Goal: Transaction & Acquisition: Purchase product/service

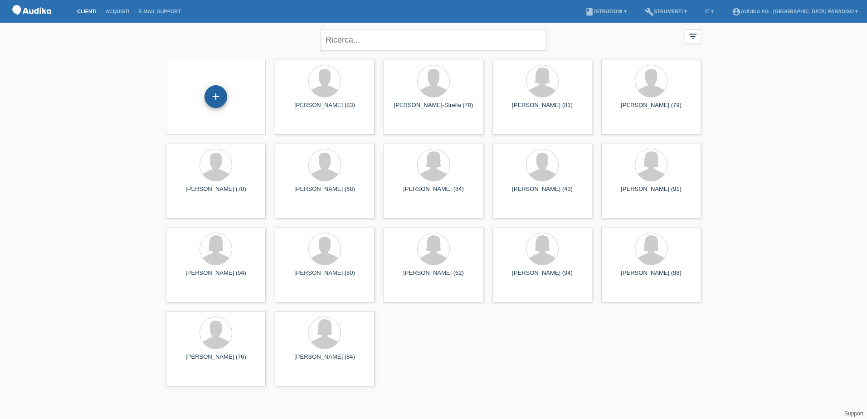
click at [227, 95] on div "+" at bounding box center [216, 96] width 23 height 23
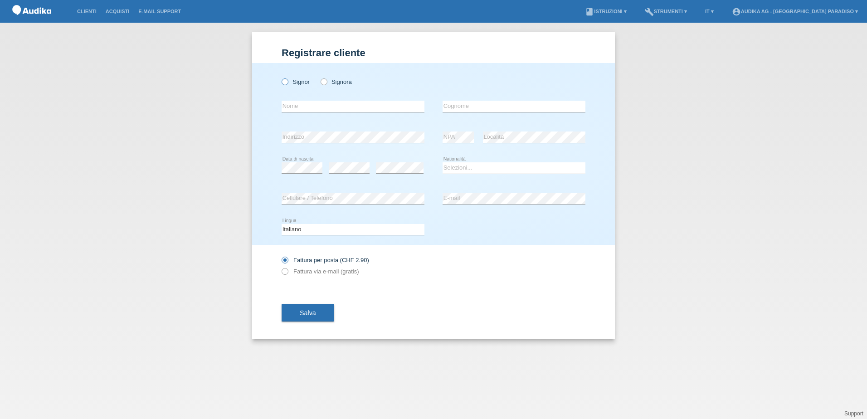
click at [292, 83] on label "Signor" at bounding box center [296, 81] width 28 height 7
click at [288, 83] on input "Signor" at bounding box center [285, 81] width 6 height 6
radio input "true"
click at [295, 104] on input "text" at bounding box center [353, 106] width 143 height 11
type input "Virgiliano"
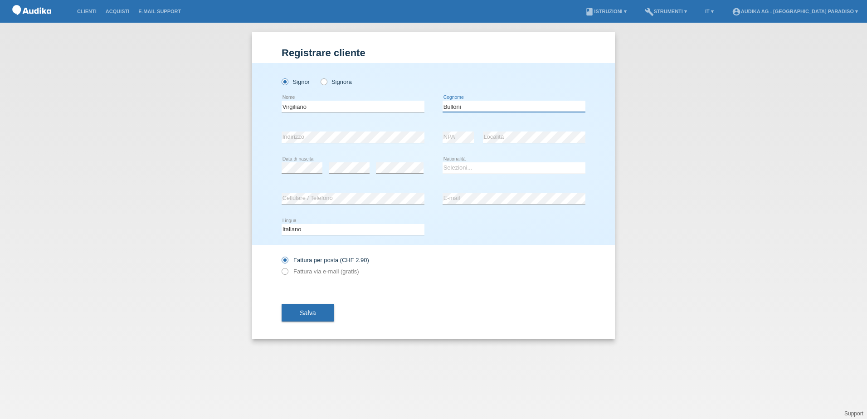
type input "Bulloni"
select select "CH"
click at [319, 314] on button "Salva" at bounding box center [308, 312] width 53 height 17
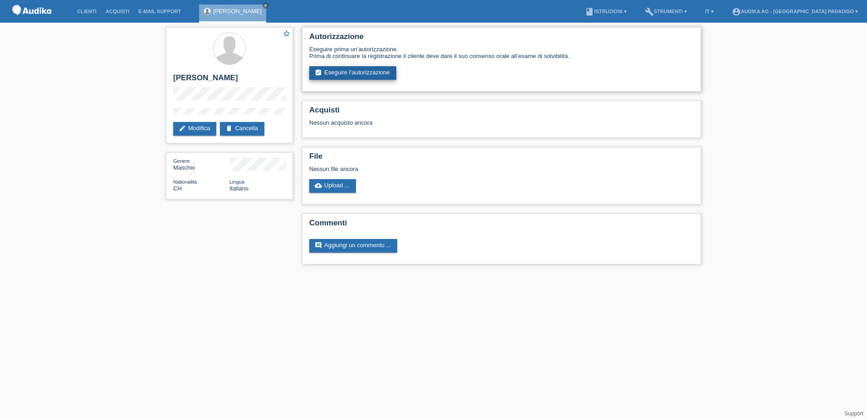
click at [375, 73] on link "assignment_turned_in Eseguire l’autorizzazione" at bounding box center [352, 73] width 87 height 14
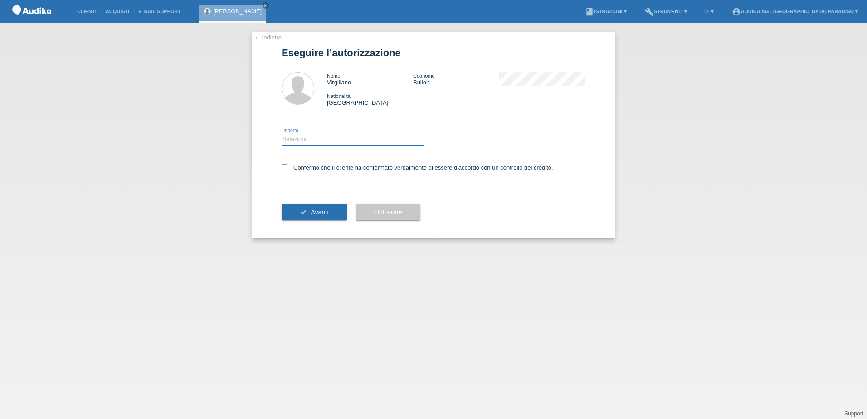
click at [301, 138] on select "Selezioni CHF 1.00 - CHF 499.00 CHF 500.00 - CHF 1'999.00 CHF 2'000.00 - CHF 13…" at bounding box center [353, 139] width 143 height 11
select select "3"
click at [282, 134] on select "Selezioni CHF 1.00 - CHF 499.00 CHF 500.00 - CHF 1'999.00 CHF 2'000.00 - CHF 13…" at bounding box center [353, 139] width 143 height 11
click at [284, 166] on icon at bounding box center [285, 167] width 6 height 6
click at [284, 166] on input "Confermo che il cliente ha confermato verbalmente di essere d'accordo con un co…" at bounding box center [285, 167] width 6 height 6
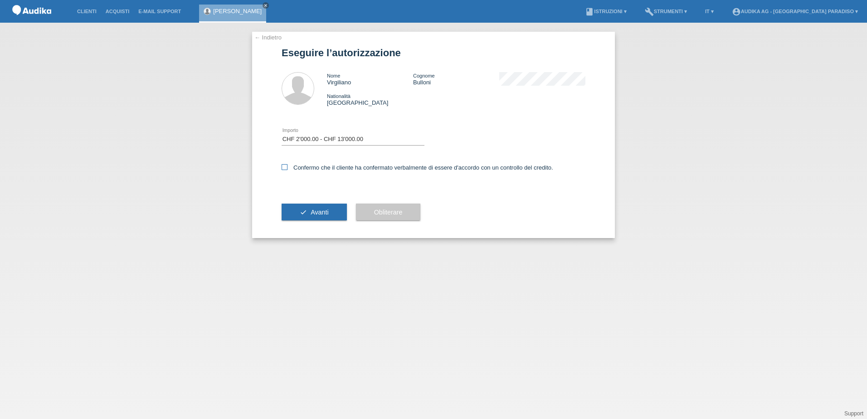
checkbox input "true"
click at [316, 213] on span "Avanti" at bounding box center [320, 212] width 18 height 7
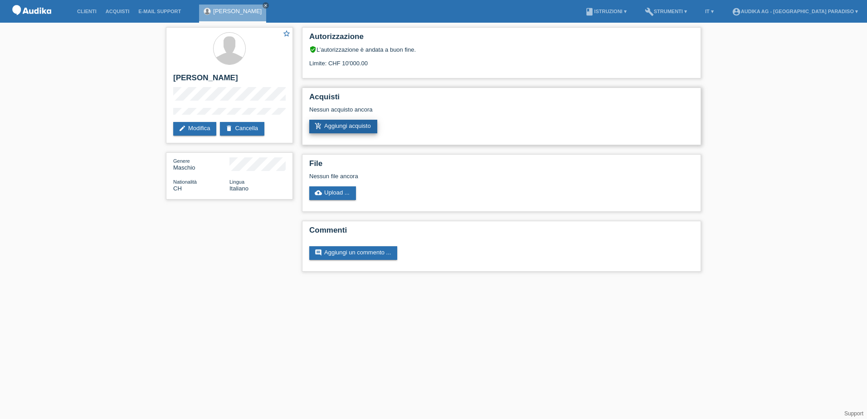
click at [357, 124] on link "add_shopping_cart Aggiungi acquisto" at bounding box center [343, 127] width 68 height 14
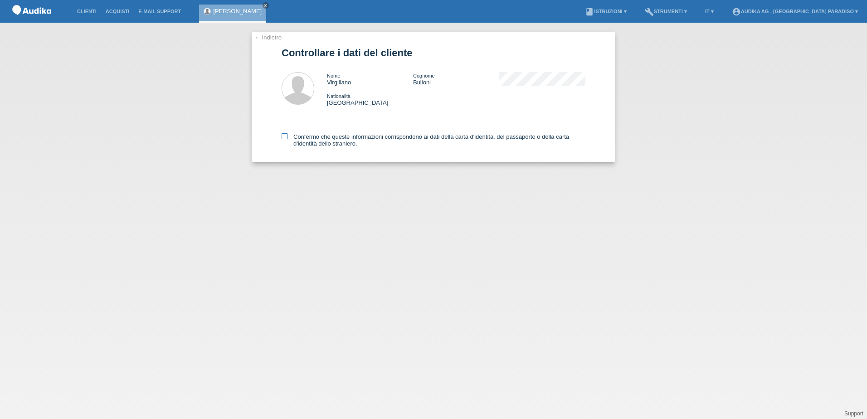
click at [286, 133] on icon at bounding box center [285, 136] width 6 height 6
click at [286, 133] on input "Confermo che queste informazioni corrispondono ai dati della carta d'identità, …" at bounding box center [285, 136] width 6 height 6
checkbox input "true"
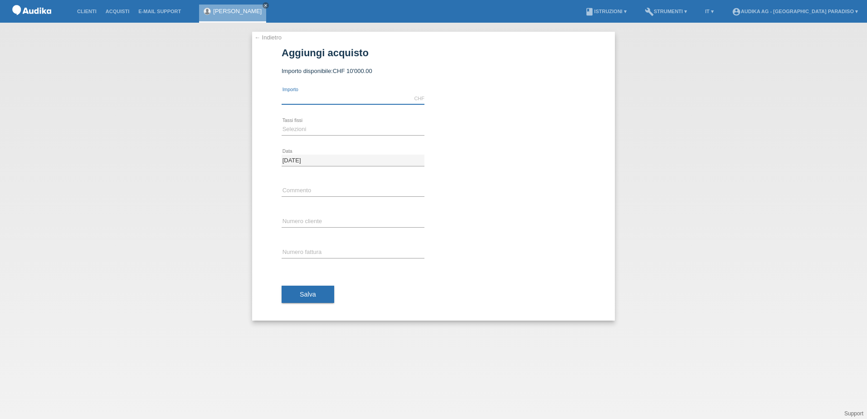
click at [349, 100] on input "text" at bounding box center [353, 98] width 143 height 11
type input "2050.00"
click at [284, 127] on select "Selezioni 12 rate 24 rate" at bounding box center [353, 129] width 143 height 11
select select "177"
click at [282, 124] on select "Selezioni 12 rate 24 rate" at bounding box center [353, 129] width 143 height 11
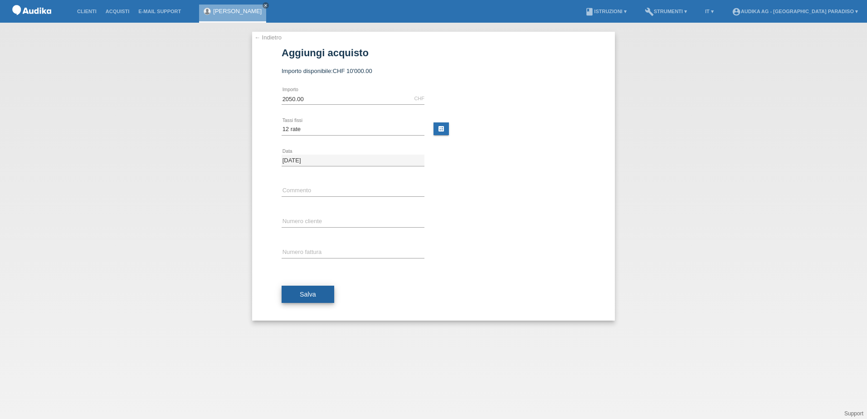
click at [299, 292] on button "Salva" at bounding box center [308, 294] width 53 height 17
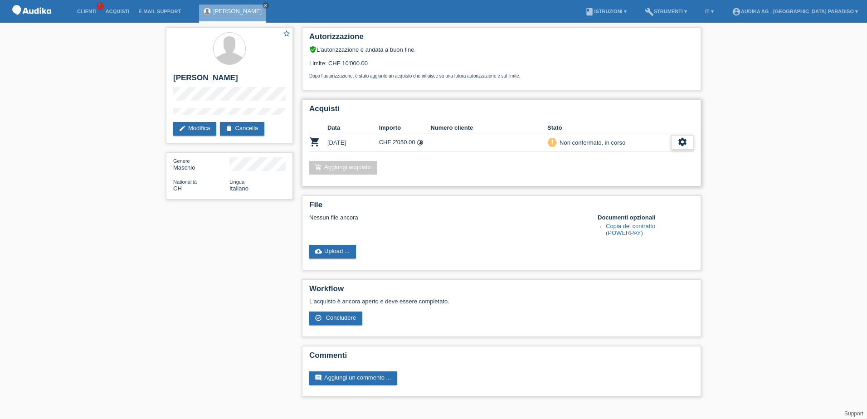
click at [682, 142] on icon "settings" at bounding box center [683, 142] width 10 height 10
click at [626, 184] on span "Concludere" at bounding box center [615, 183] width 33 height 11
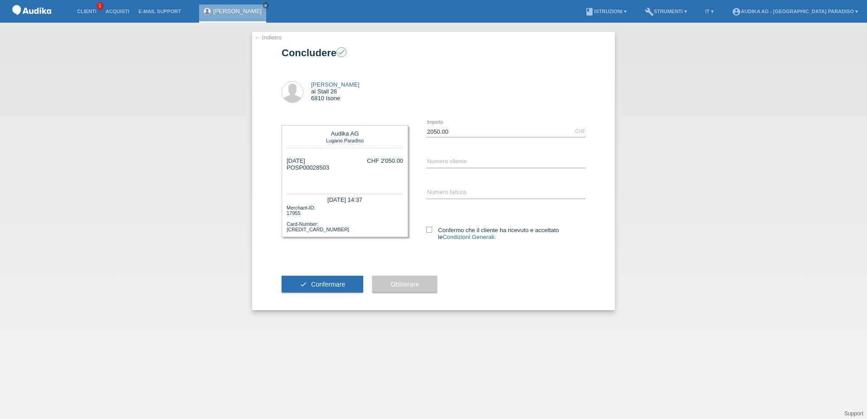
drag, startPoint x: 296, startPoint y: 167, endPoint x: 330, endPoint y: 169, distance: 34.5
click at [330, 169] on div "[DATE] POSP00028503 CHF 2'050.00" at bounding box center [345, 170] width 117 height 27
copy div "SP00028503"
click at [460, 161] on input "C" at bounding box center [505, 161] width 159 height 11
paste input "11836639"
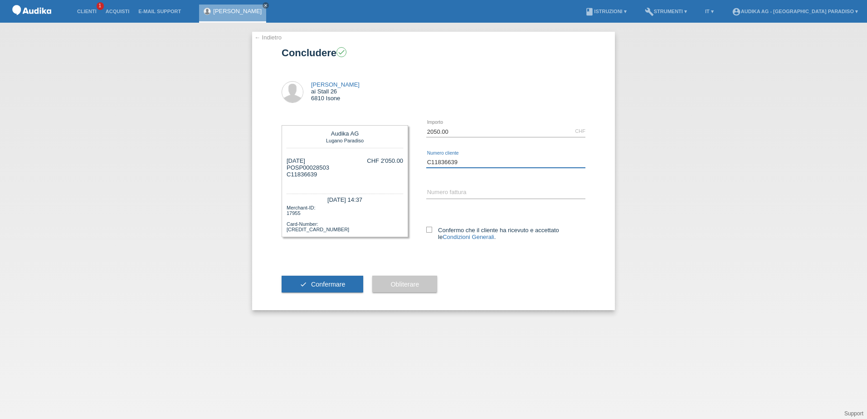
type input "C11836639"
click at [446, 194] on input "SOI" at bounding box center [505, 192] width 159 height 11
paste input "000359103"
type input "SOI000359103"
click at [431, 229] on icon at bounding box center [429, 230] width 6 height 6
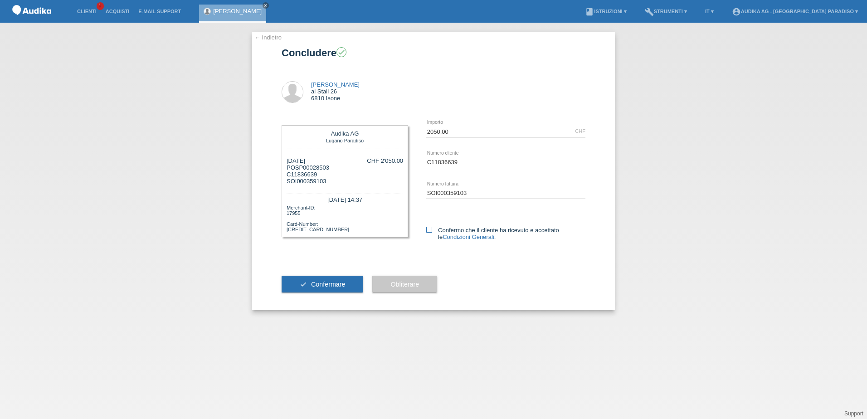
click at [431, 229] on input "Confermo che il cliente ha ricevuto e accettato le Condizioni Generali ." at bounding box center [429, 230] width 6 height 6
checkbox input "true"
click at [350, 285] on button "check Confermare" at bounding box center [323, 284] width 82 height 17
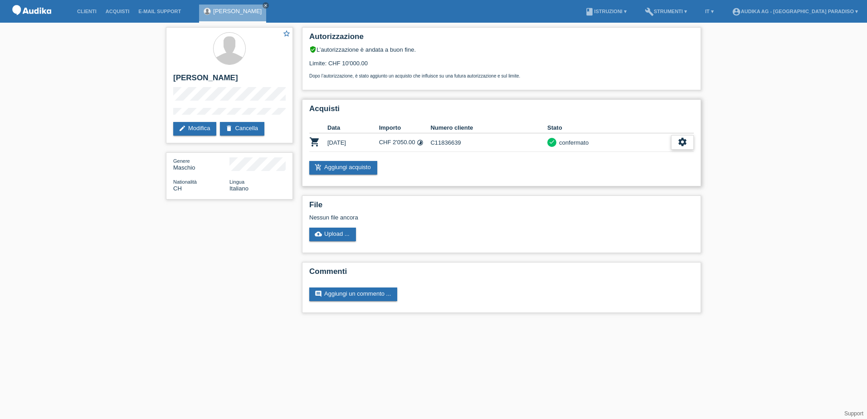
click at [680, 142] on icon "settings" at bounding box center [683, 142] width 10 height 10
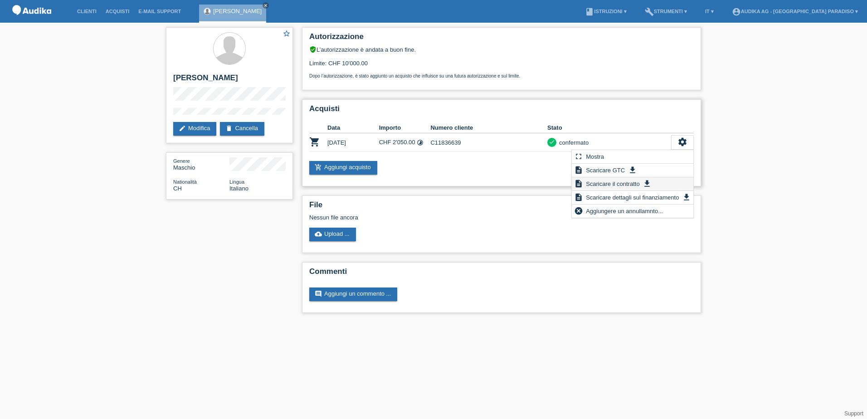
click at [602, 182] on span "Scaricare il contratto" at bounding box center [613, 183] width 57 height 11
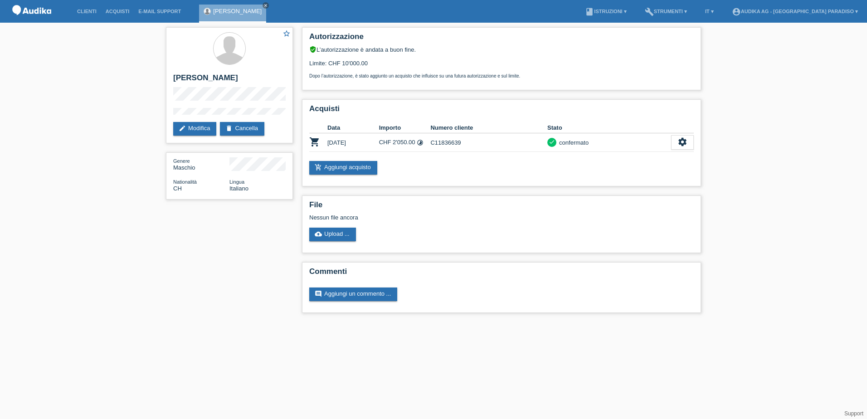
click at [812, 15] on li "account_circle Audika AG - [GEOGRAPHIC_DATA] Paradiso ▾" at bounding box center [795, 11] width 135 height 23
click at [812, 9] on link "account_circle Audika AG - [GEOGRAPHIC_DATA] Paradiso ▾" at bounding box center [795, 11] width 135 height 5
click at [767, 47] on link "Logout" at bounding box center [764, 47] width 18 height 7
